Goal: Task Accomplishment & Management: Manage account settings

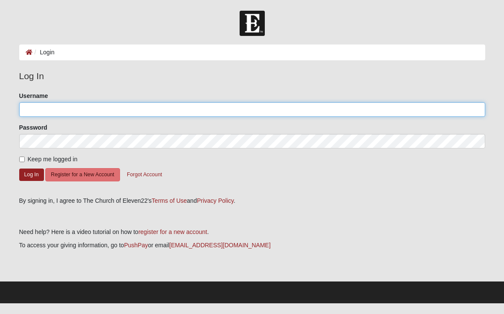
click at [67, 107] on input "Username" at bounding box center [252, 109] width 466 height 15
click at [364, 106] on input "Username" at bounding box center [252, 109] width 466 height 15
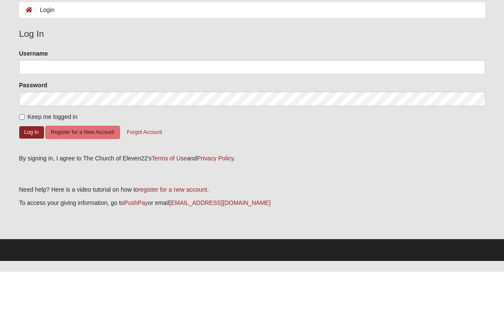
click at [231, 69] on fieldset "Log In Please correct the following: Username Password Keep me logged in Log In…" at bounding box center [252, 129] width 466 height 121
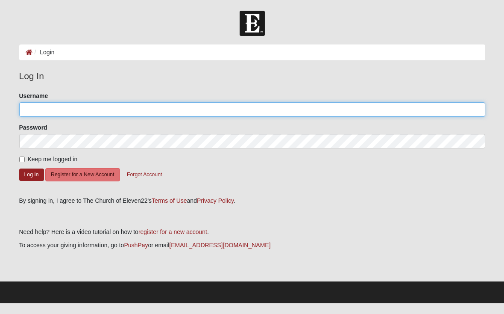
click at [214, 109] on input "Username" at bounding box center [252, 109] width 466 height 15
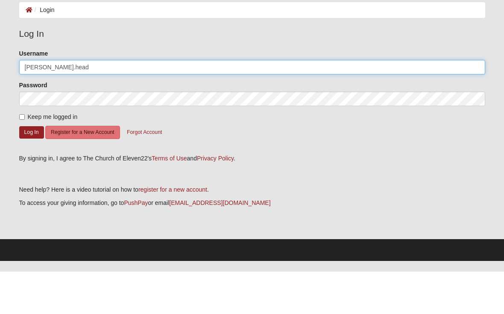
type input "[PERSON_NAME].head"
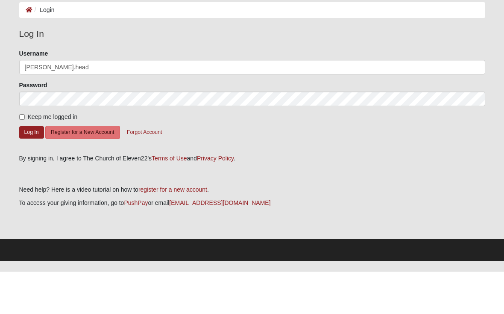
click at [62, 123] on div "Password" at bounding box center [252, 135] width 466 height 25
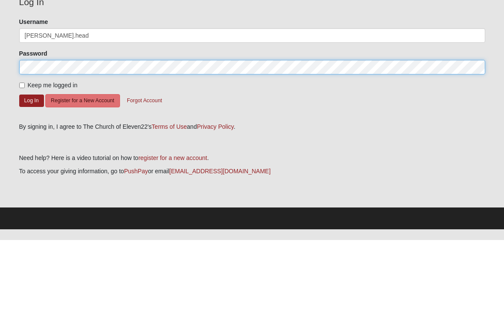
click at [31, 168] on button "Log In" at bounding box center [31, 174] width 25 height 12
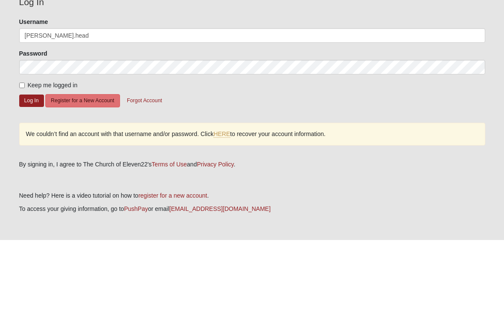
click at [30, 168] on button "Log In" at bounding box center [31, 174] width 25 height 12
